Goal: Transaction & Acquisition: Download file/media

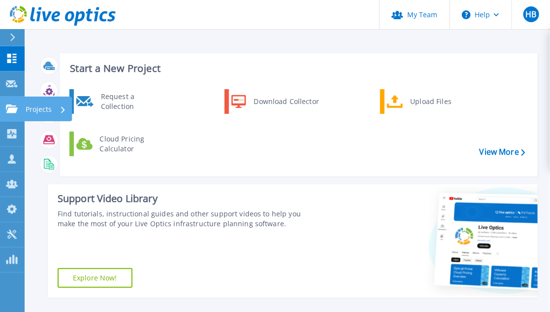
click at [55, 110] on div "Projects" at bounding box center [46, 110] width 40 height 26
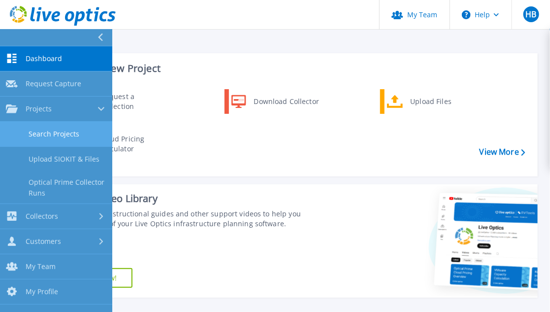
click at [87, 143] on link "Search Projects" at bounding box center [56, 134] width 112 height 25
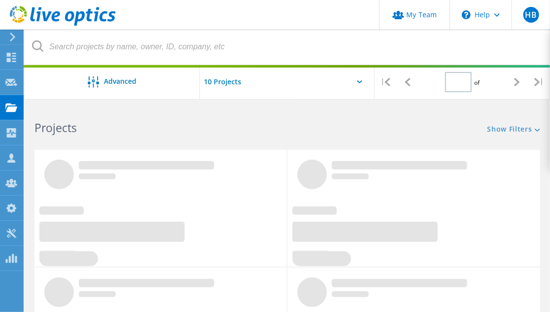
type input "1"
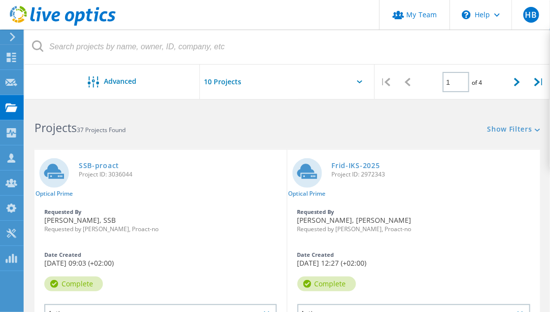
click at [0, 0] on div "Project Status 6" at bounding box center [0, 0] width 0 height 0
click at [0, 0] on div "All Projects" at bounding box center [0, 0] width 0 height 0
click at [0, 0] on label "All Projects" at bounding box center [0, 0] width 0 height 0
click at [0, 0] on input "All Projects" at bounding box center [0, 0] width 0 height 0
click at [91, 169] on link "SSB-proact" at bounding box center [99, 165] width 40 height 7
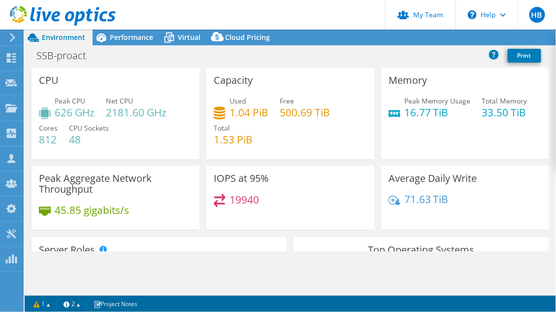
select select "USD"
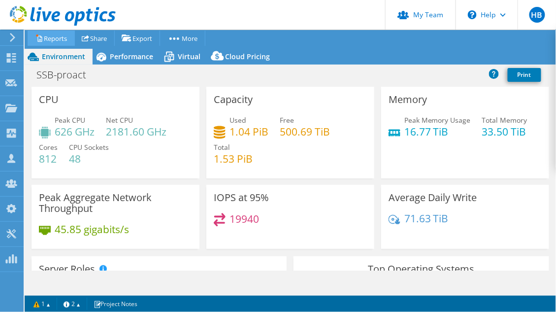
click at [67, 38] on link "Reports" at bounding box center [51, 38] width 47 height 15
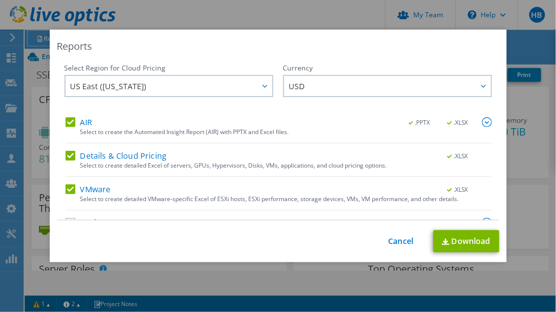
scroll to position [23, 0]
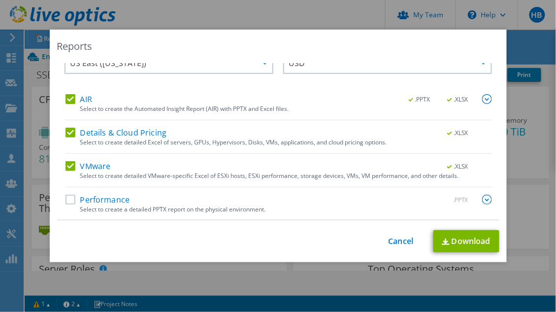
click at [69, 200] on label "Performance" at bounding box center [98, 200] width 65 height 10
click at [0, 0] on input "Performance" at bounding box center [0, 0] width 0 height 0
click at [458, 245] on link "Download" at bounding box center [467, 241] width 66 height 22
click at [403, 238] on link "Cancel" at bounding box center [401, 240] width 25 height 9
